Goal: Transaction & Acquisition: Download file/media

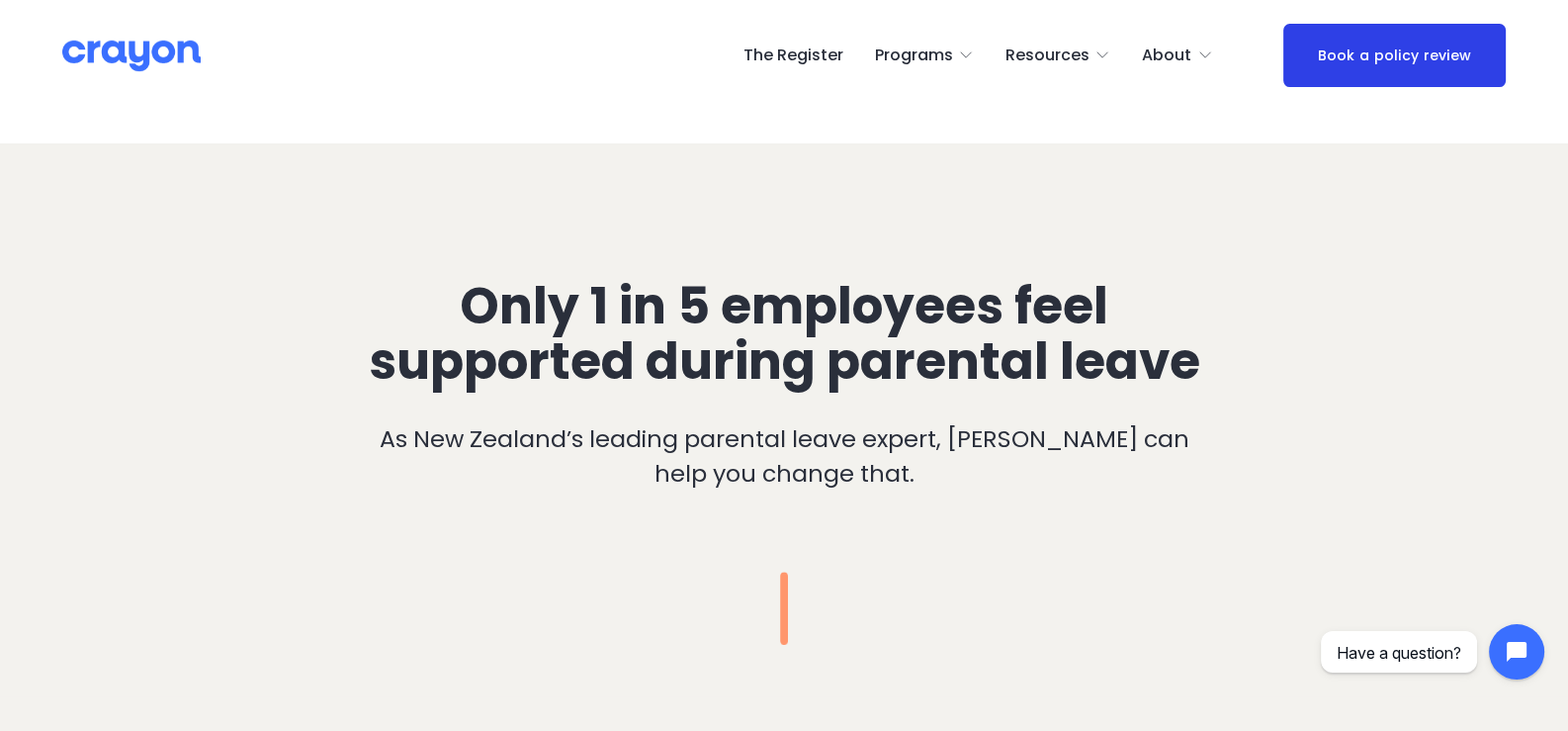
scroll to position [1187, 0]
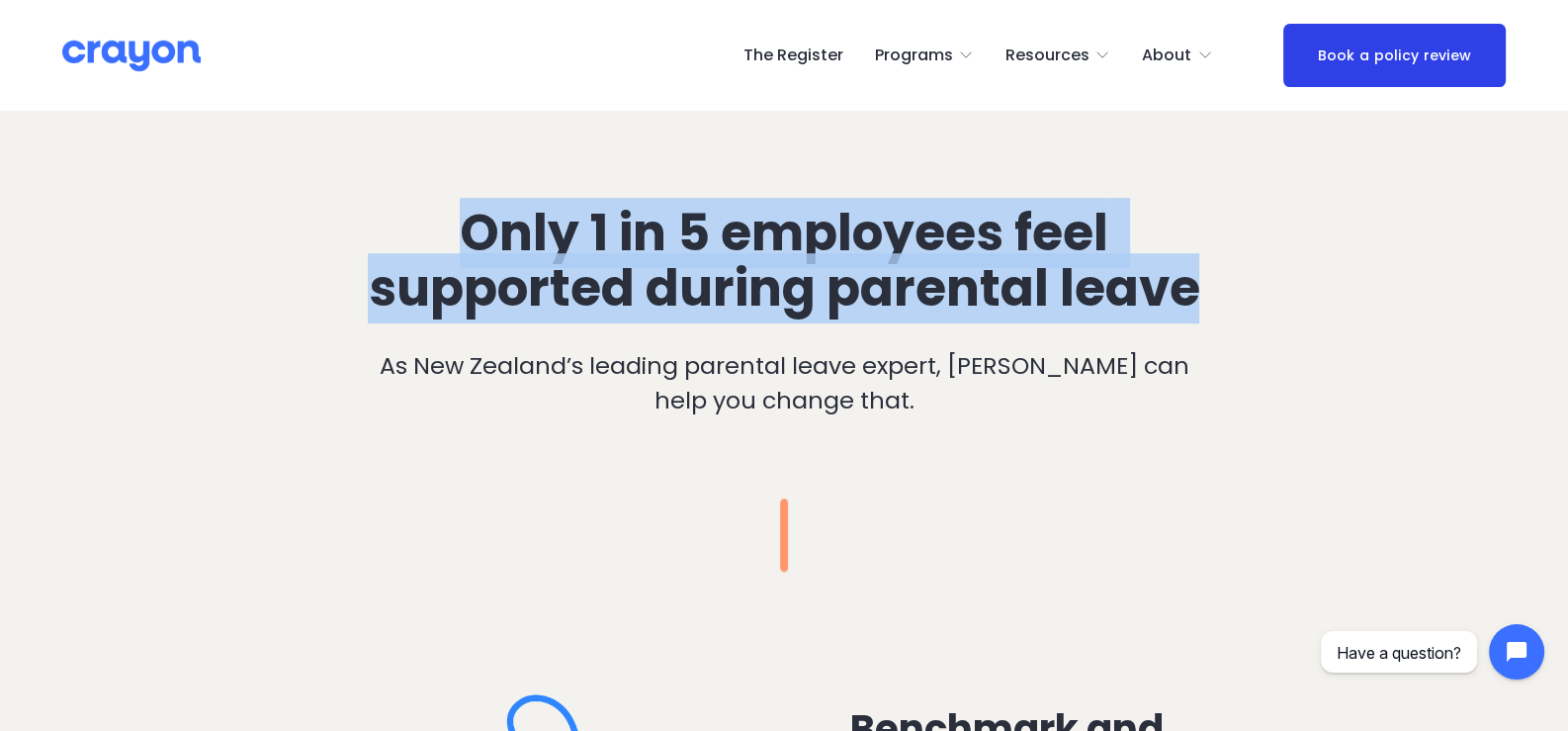
drag, startPoint x: 468, startPoint y: 233, endPoint x: 1198, endPoint y: 308, distance: 733.8
click at [1198, 308] on span "Only 1 in 5 employees feel supported during parental leave" at bounding box center [784, 260] width 832 height 126
copy span "Only 1 in 5 employees feel supported during parental leave"
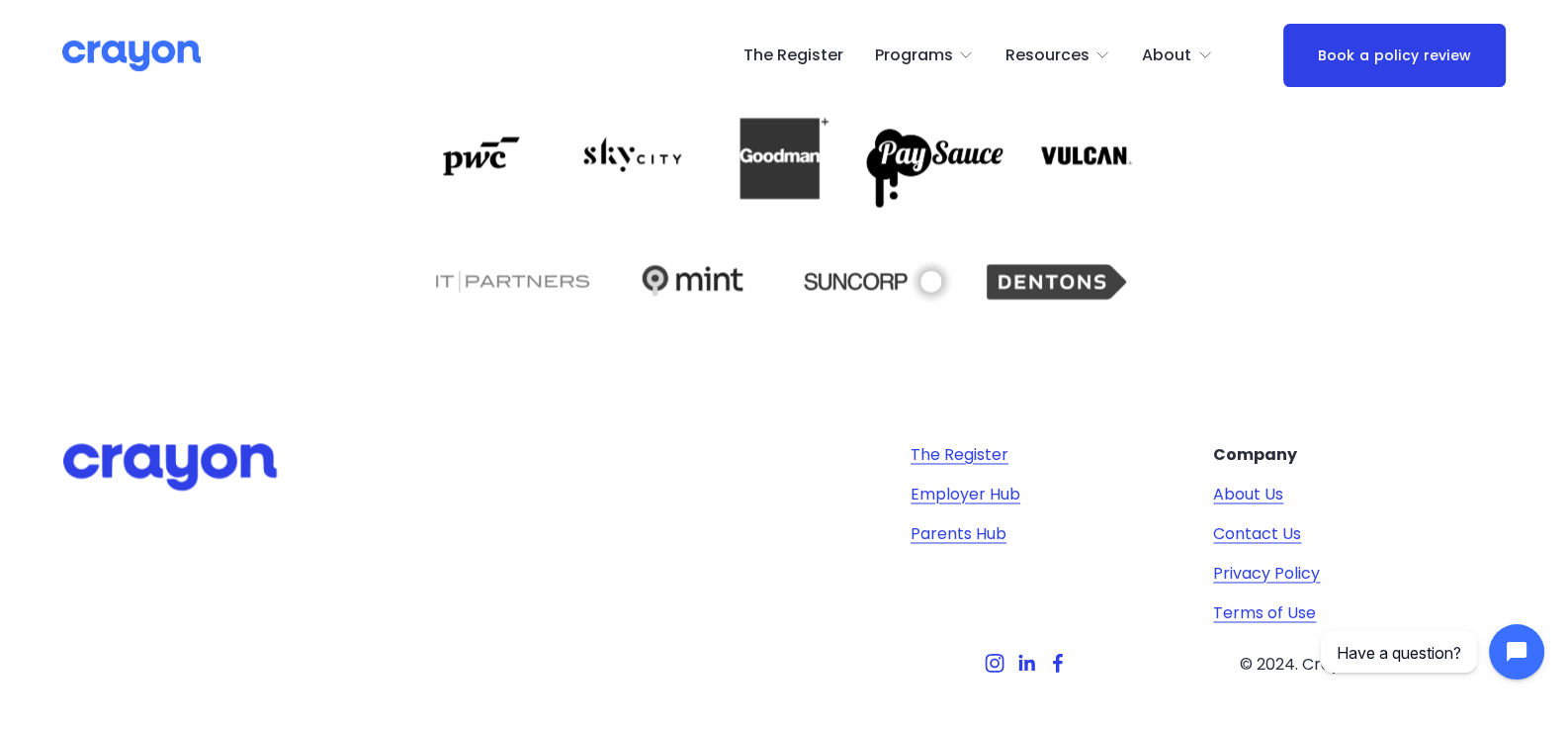
scroll to position [3955, 0]
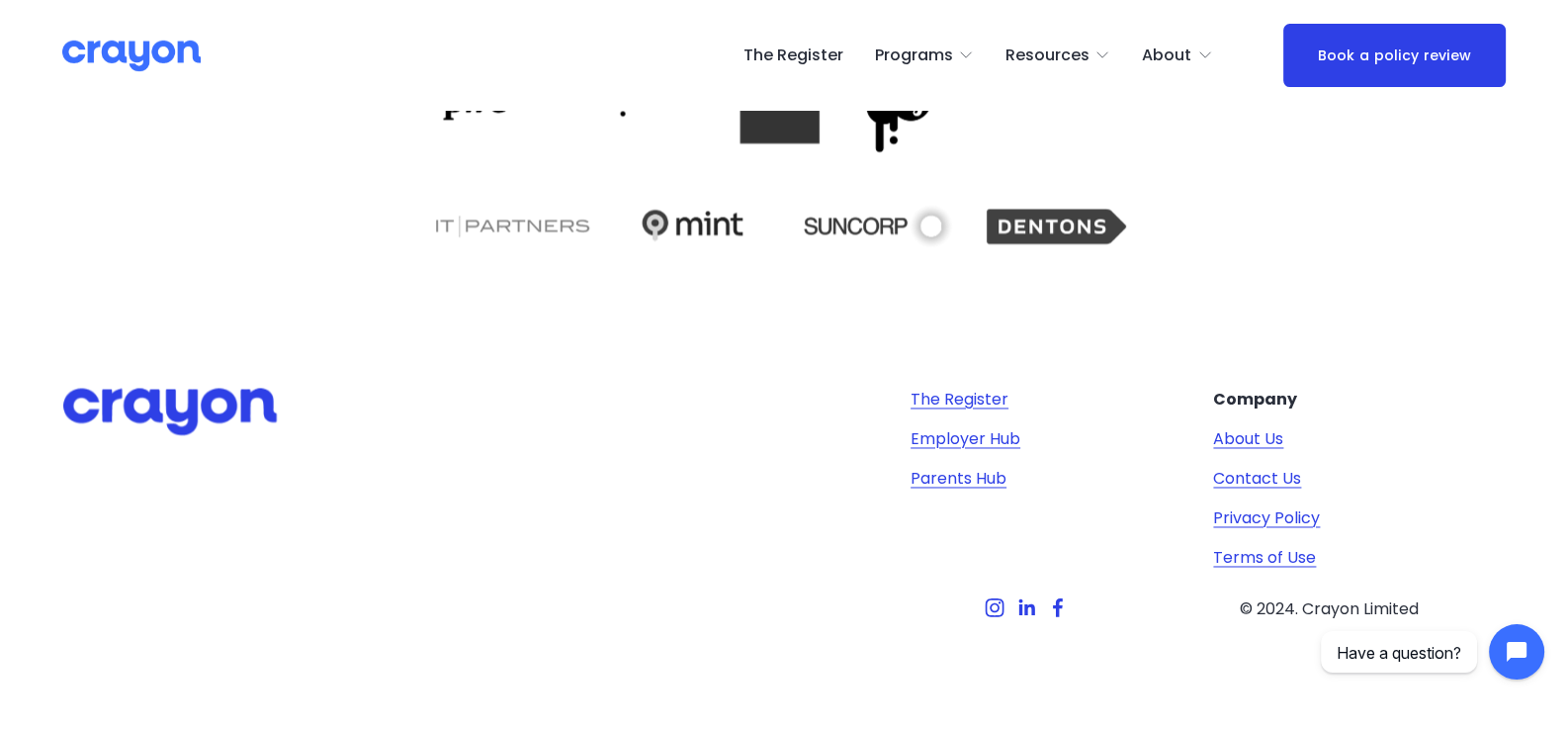
click at [954, 491] on link "Parents Hub" at bounding box center [958, 479] width 96 height 24
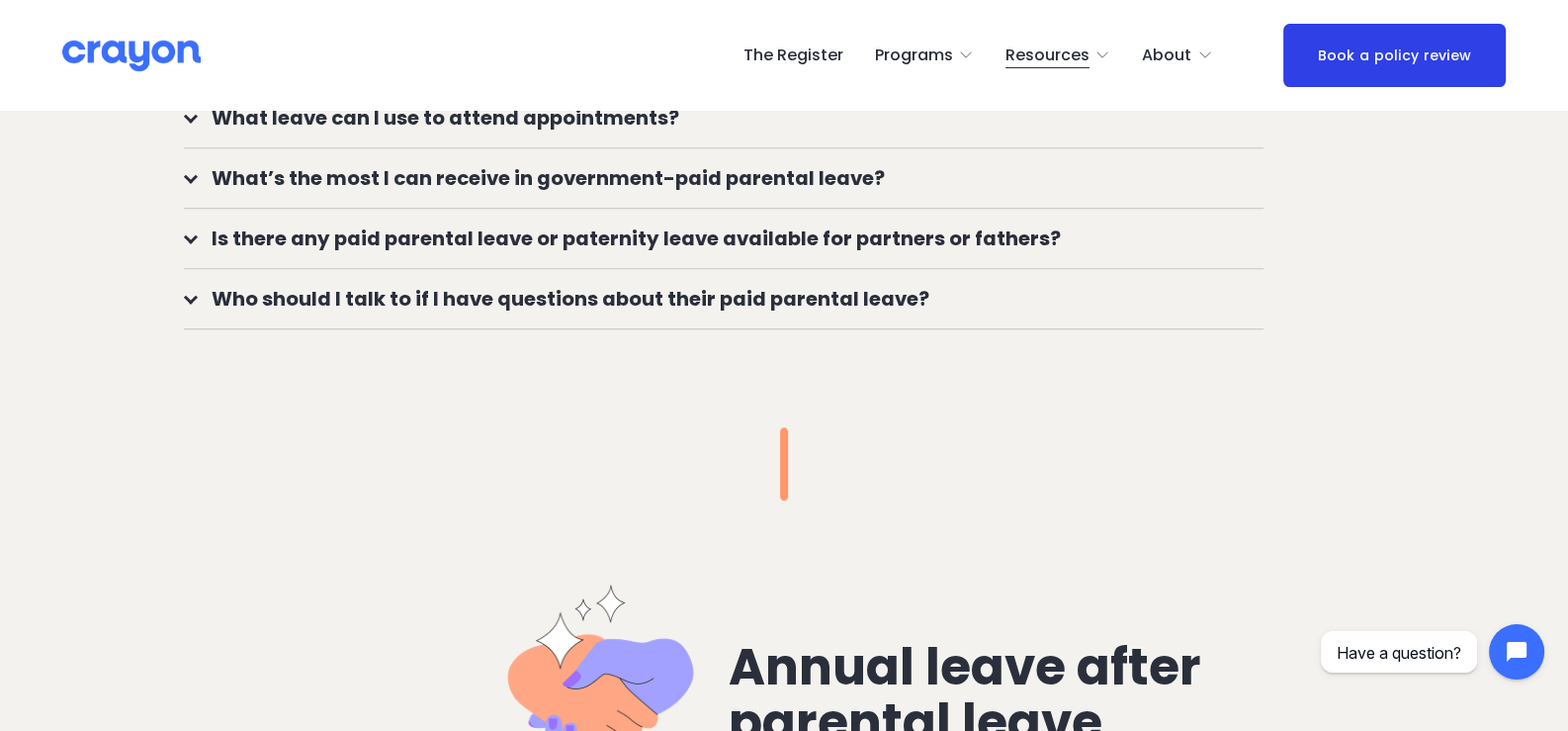
scroll to position [2176, 0]
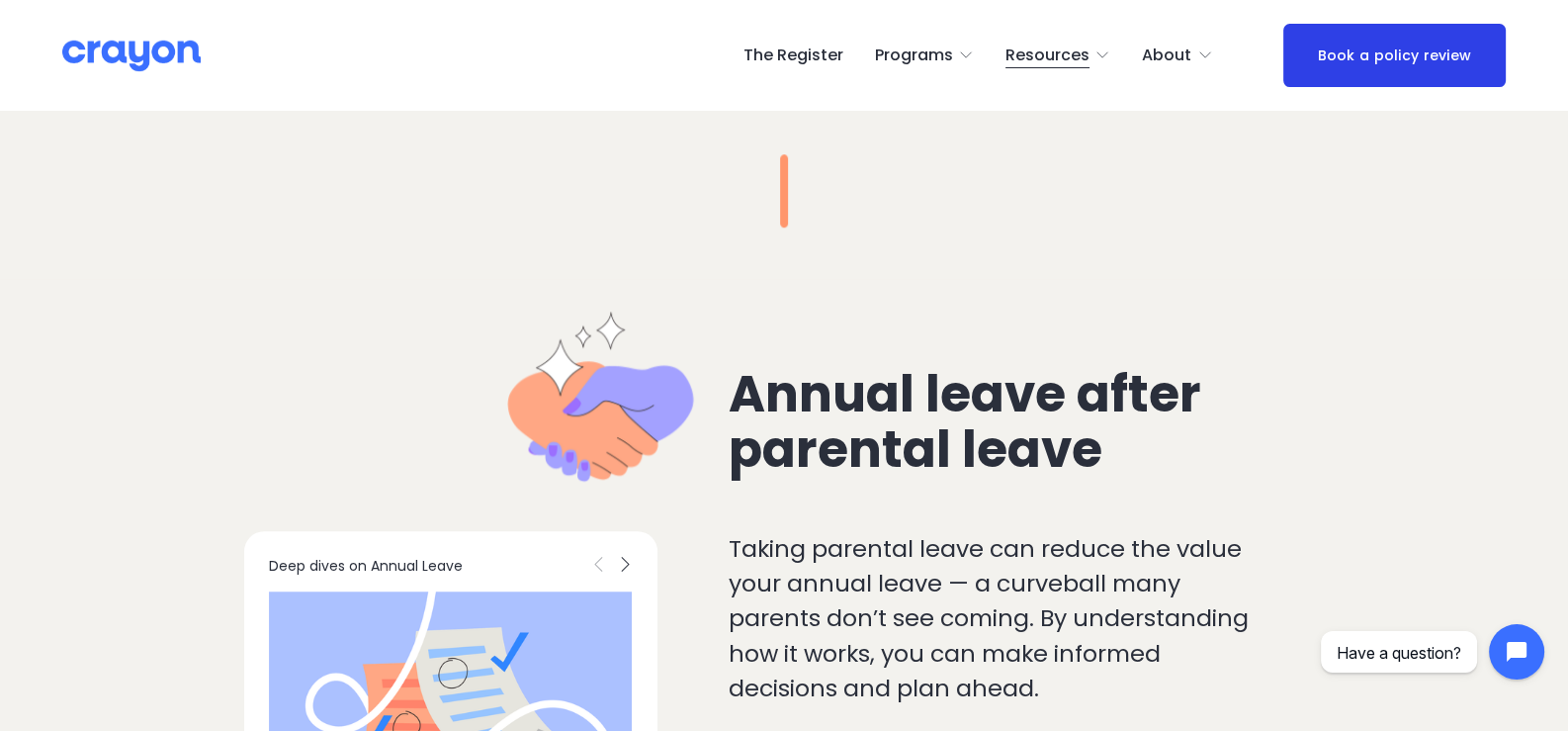
click at [1090, 63] on span "Resources" at bounding box center [1047, 56] width 84 height 29
click at [0, 0] on span "Employer hub" at bounding box center [0, 0] width 0 height 0
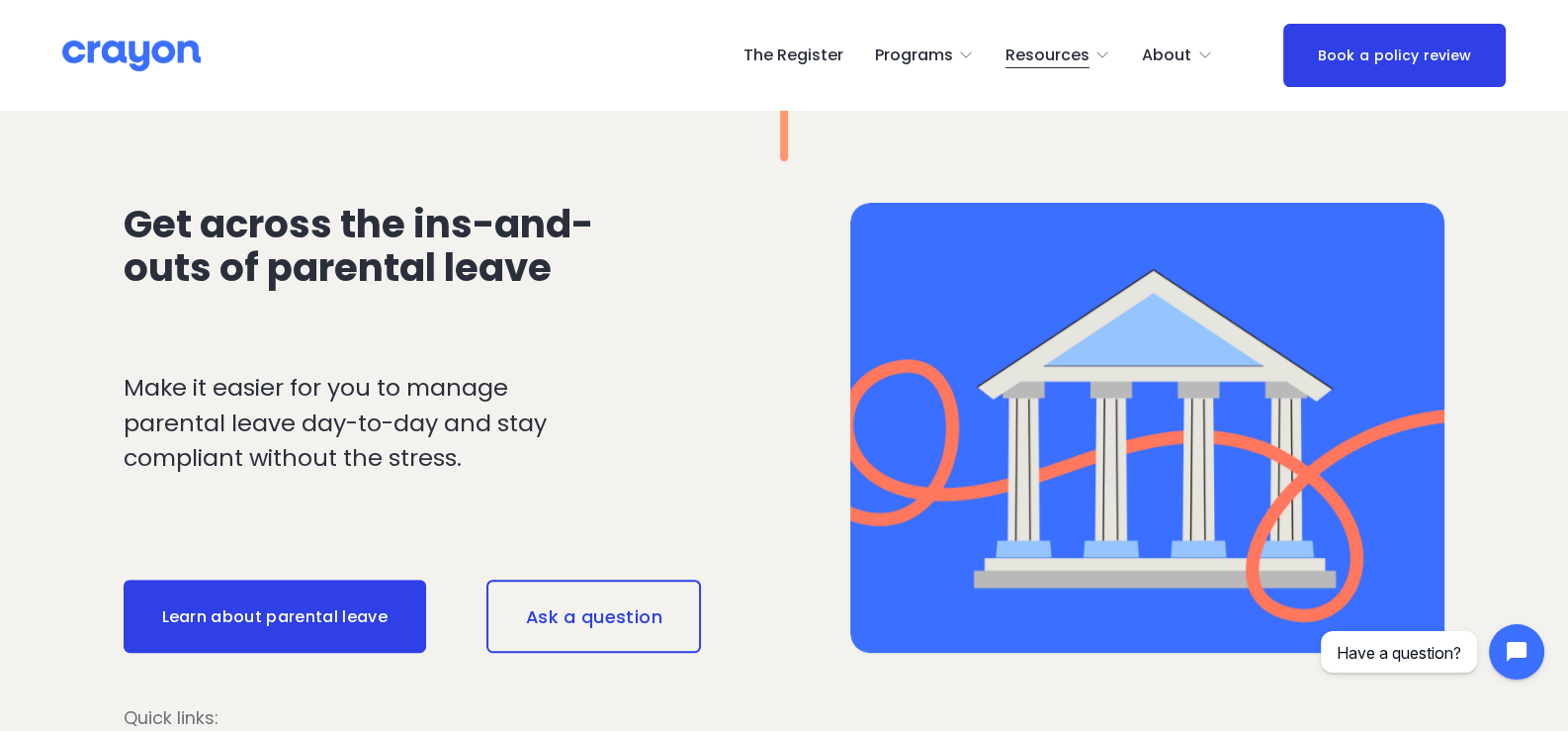
scroll to position [1779, 0]
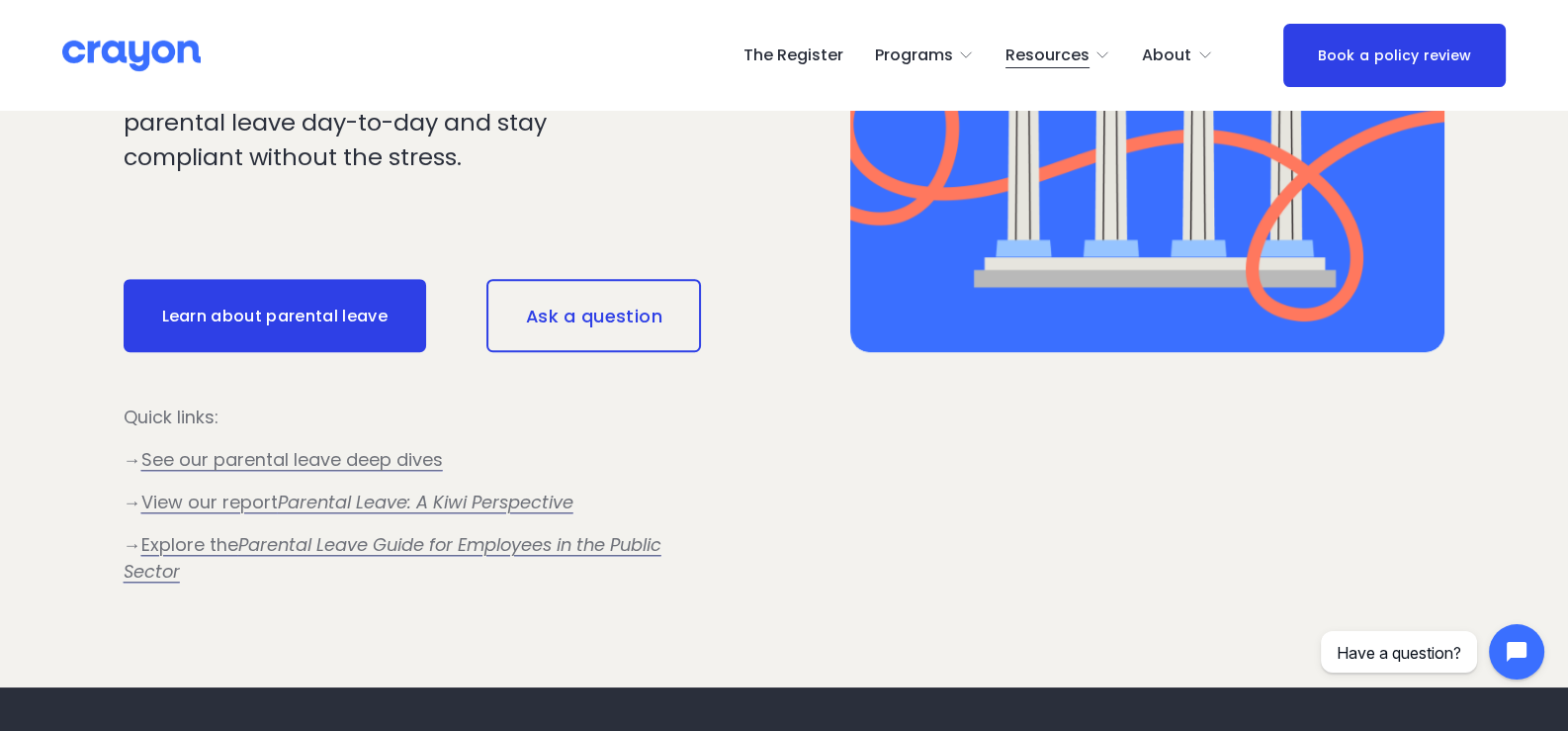
click at [556, 514] on em "Parental Leave: A Kiwi Perspective" at bounding box center [425, 502] width 296 height 25
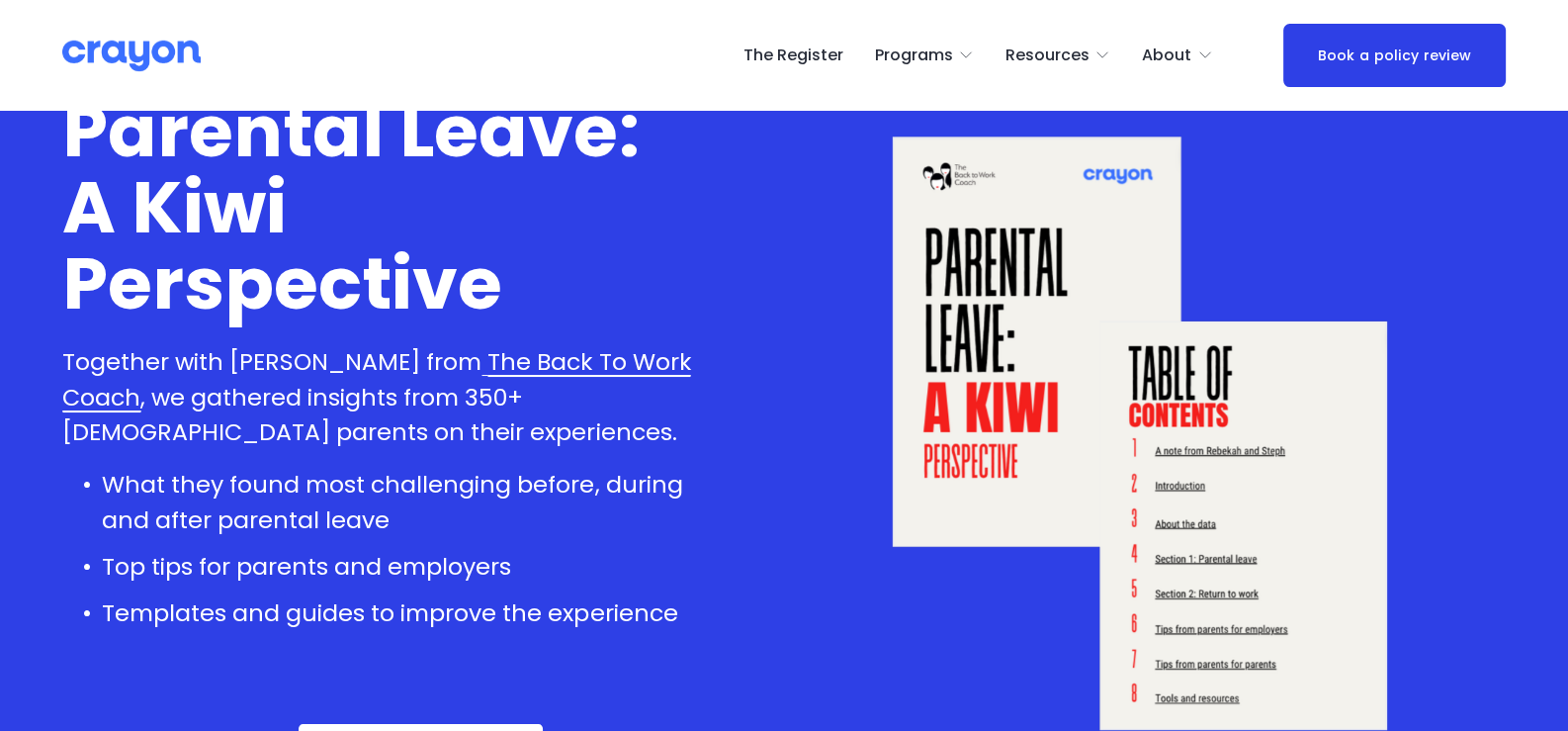
scroll to position [395, 0]
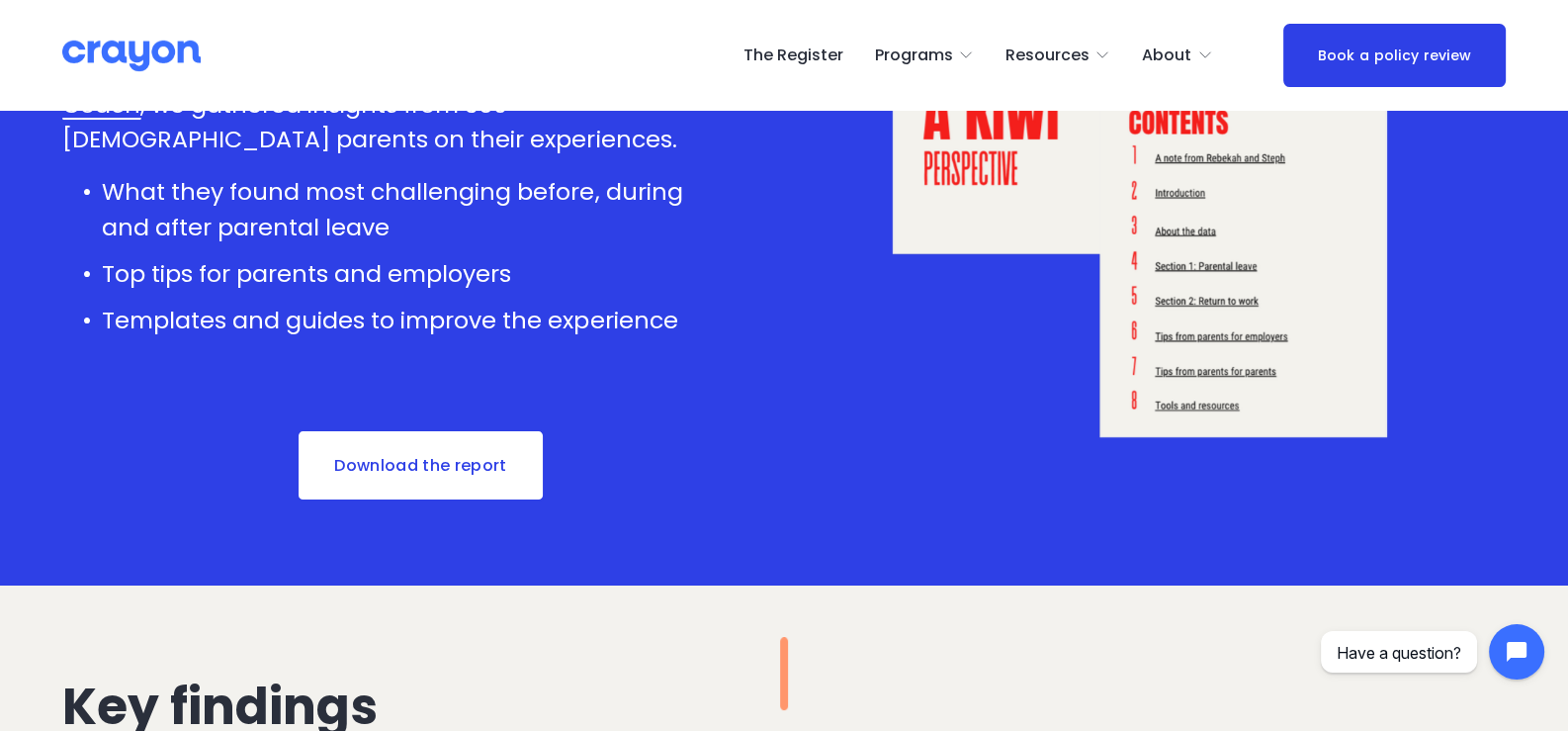
click at [485, 469] on link "Download the report" at bounding box center [421, 466] width 249 height 73
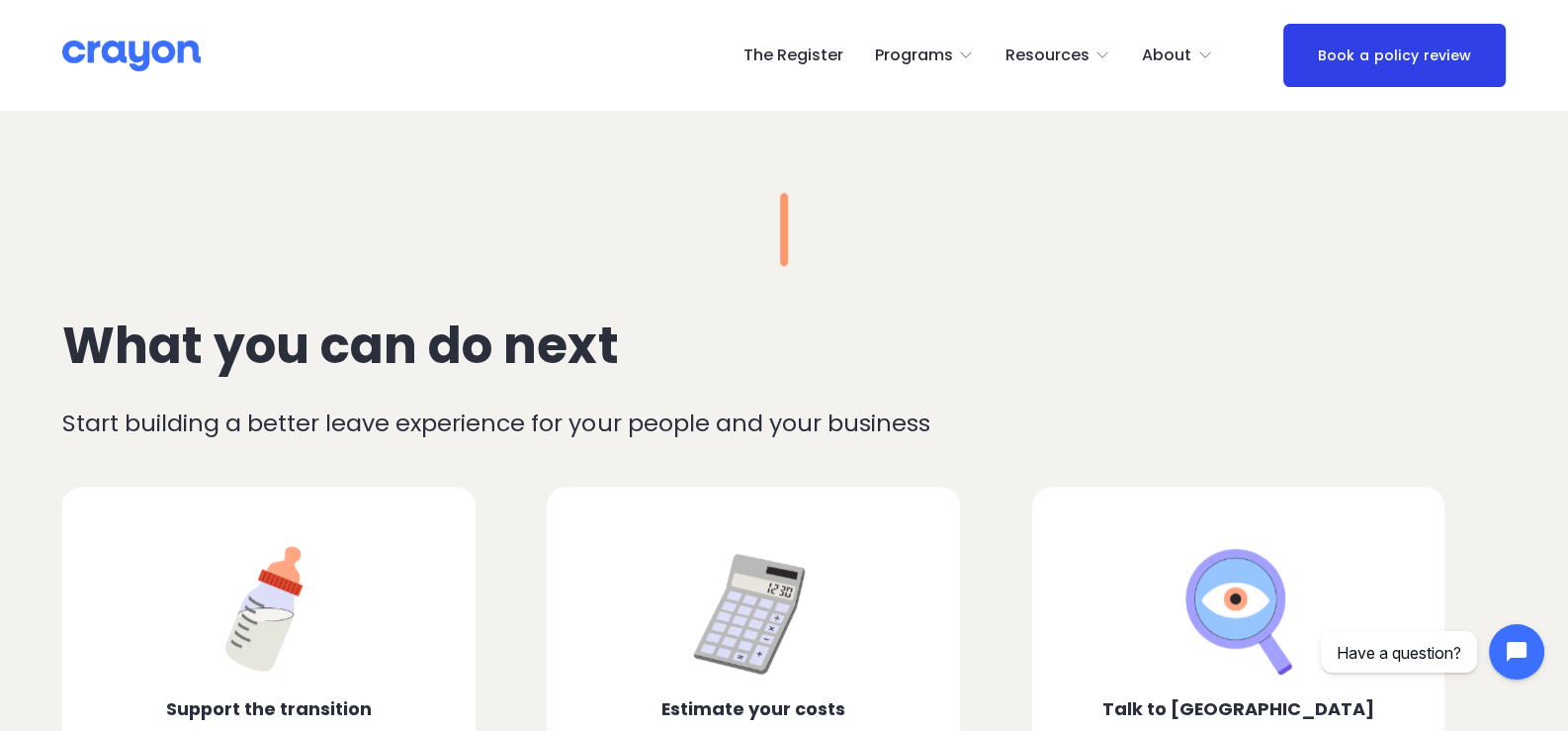
scroll to position [1484, 0]
